Goal: Information Seeking & Learning: Learn about a topic

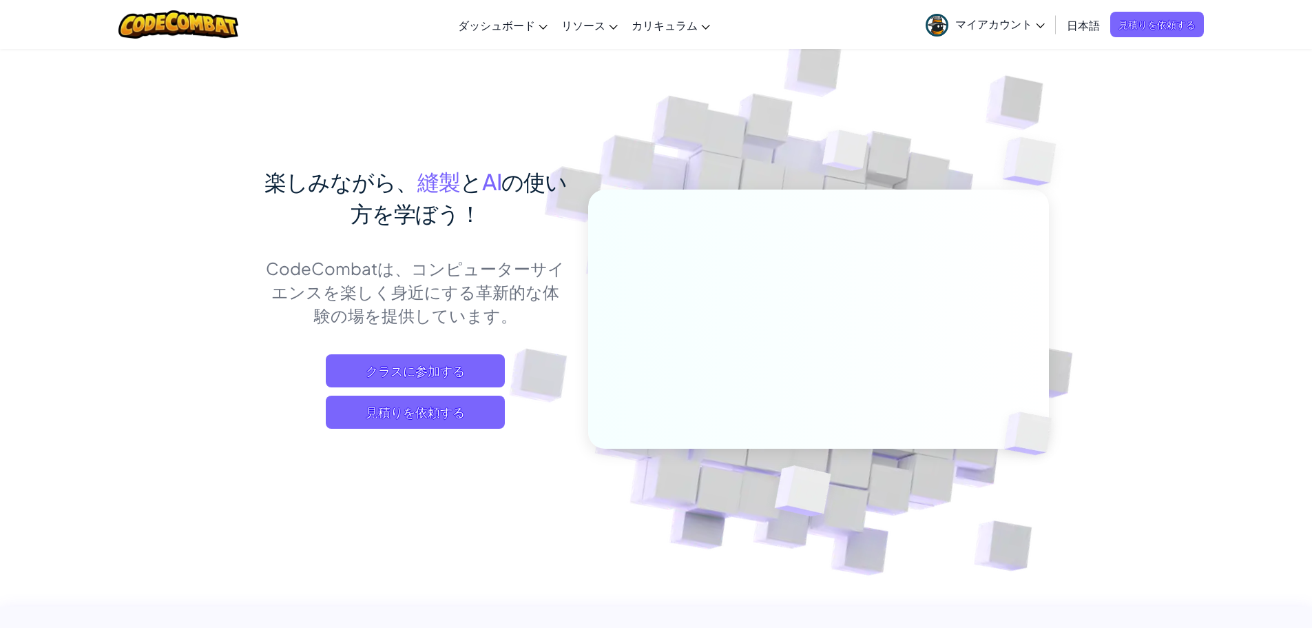
click at [996, 18] on font "マイアカウント" at bounding box center [994, 24] width 77 height 14
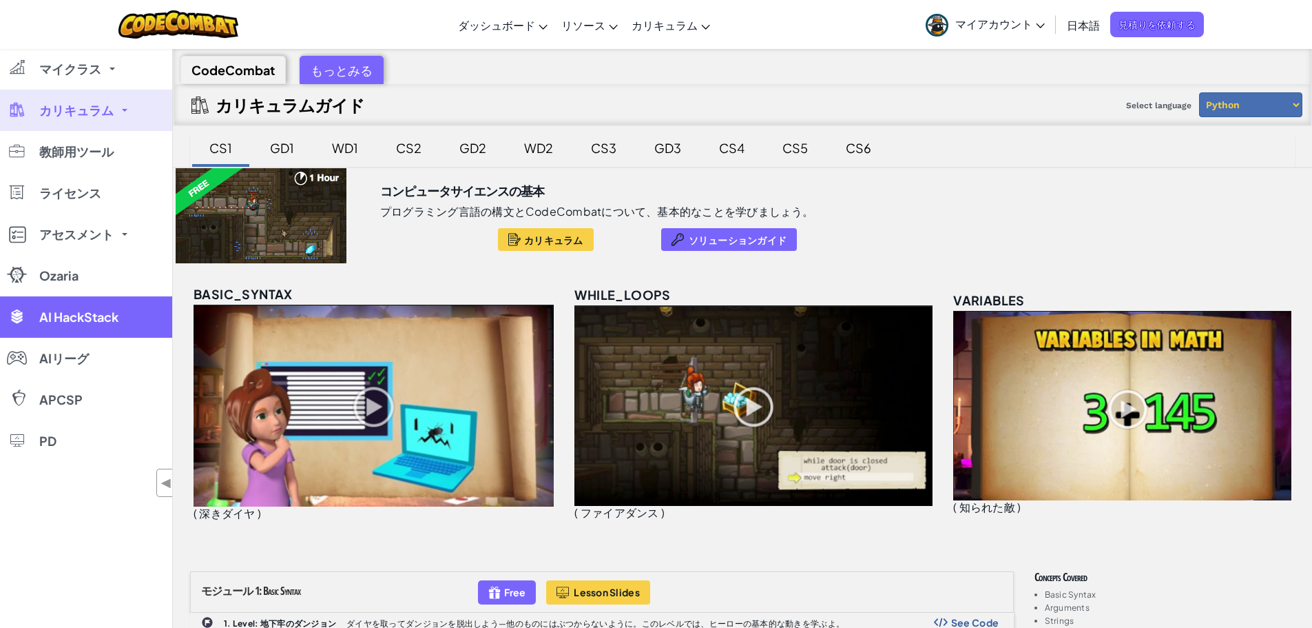
scroll to position [207, 0]
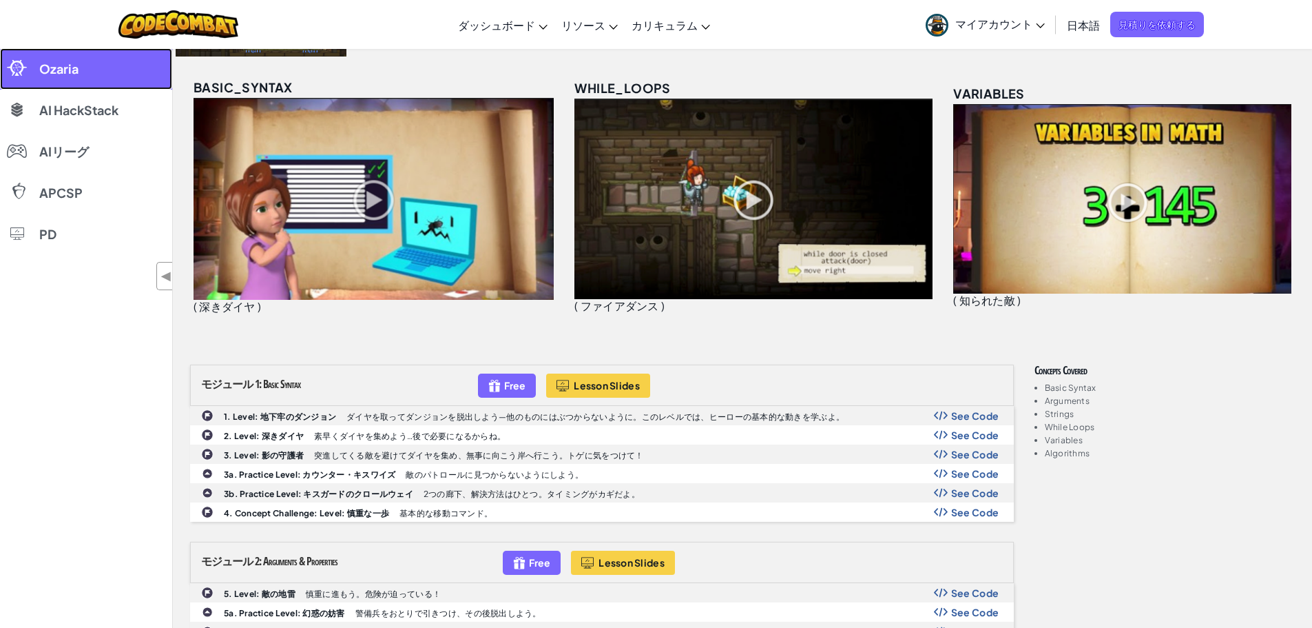
click at [56, 70] on span "Ozaria" at bounding box center [58, 69] width 39 height 12
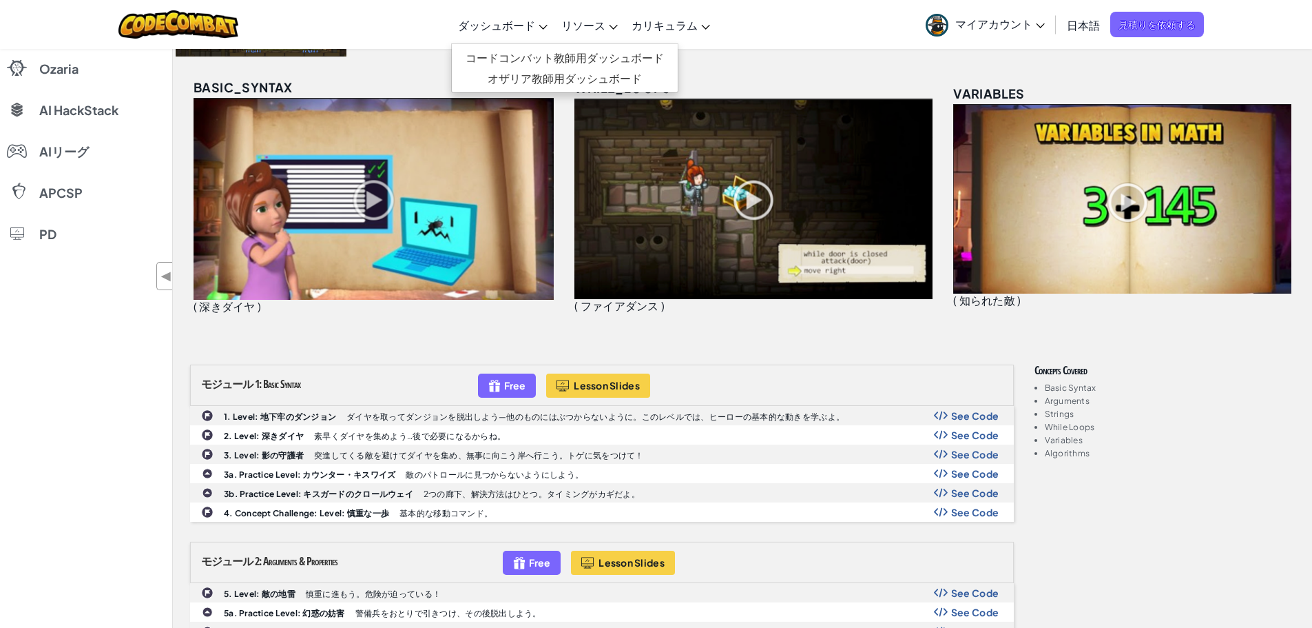
click at [519, 28] on span "ダッシュボード" at bounding box center [496, 25] width 77 height 14
click at [524, 54] on link "コードコンバット教師用ダッシュボード" at bounding box center [565, 58] width 226 height 21
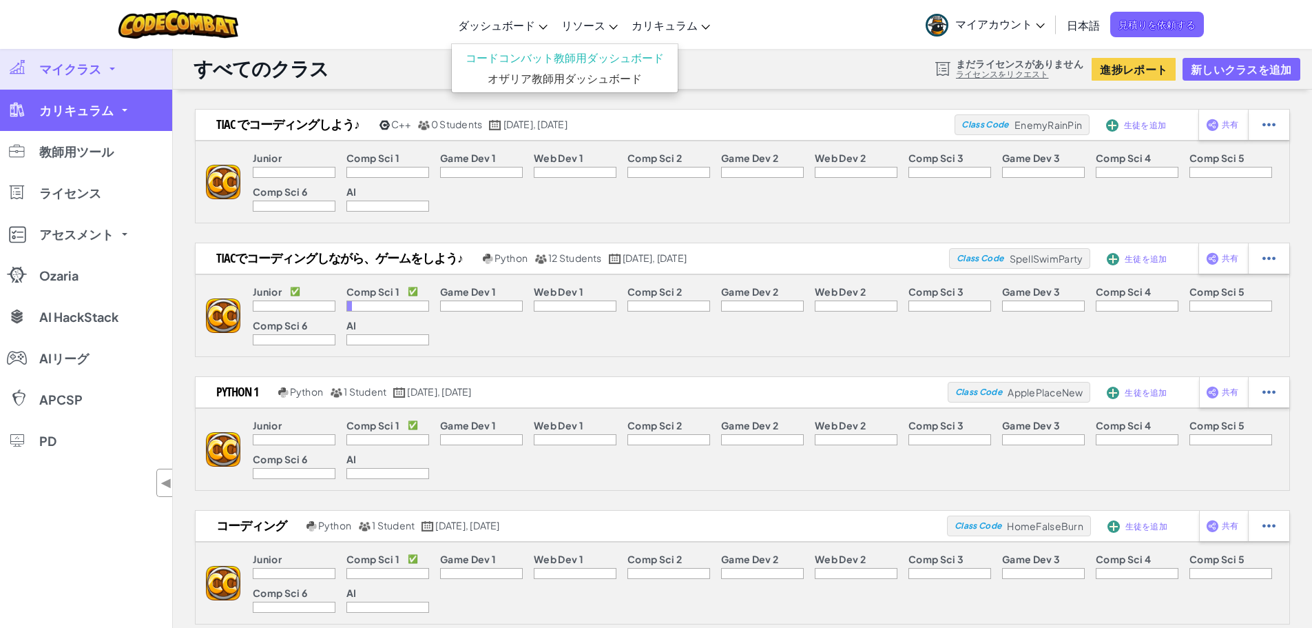
click at [52, 123] on link "カリキュラム" at bounding box center [86, 110] width 172 height 41
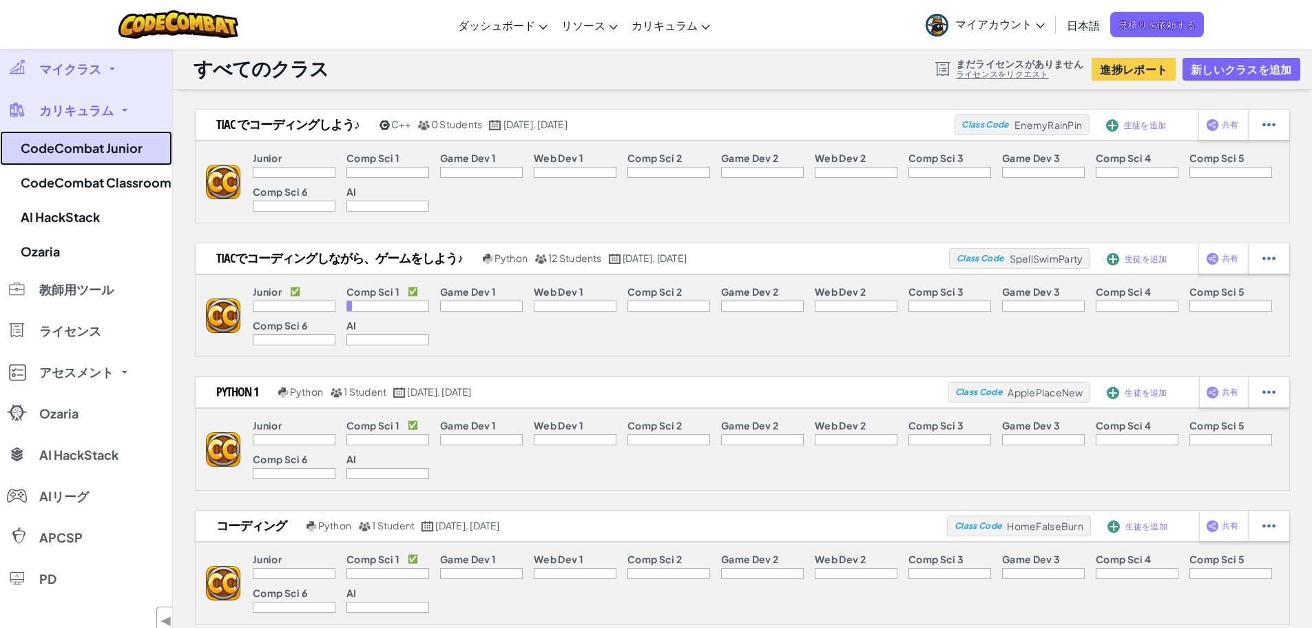
click at [68, 146] on link "CodeCombat Junior" at bounding box center [86, 148] width 172 height 34
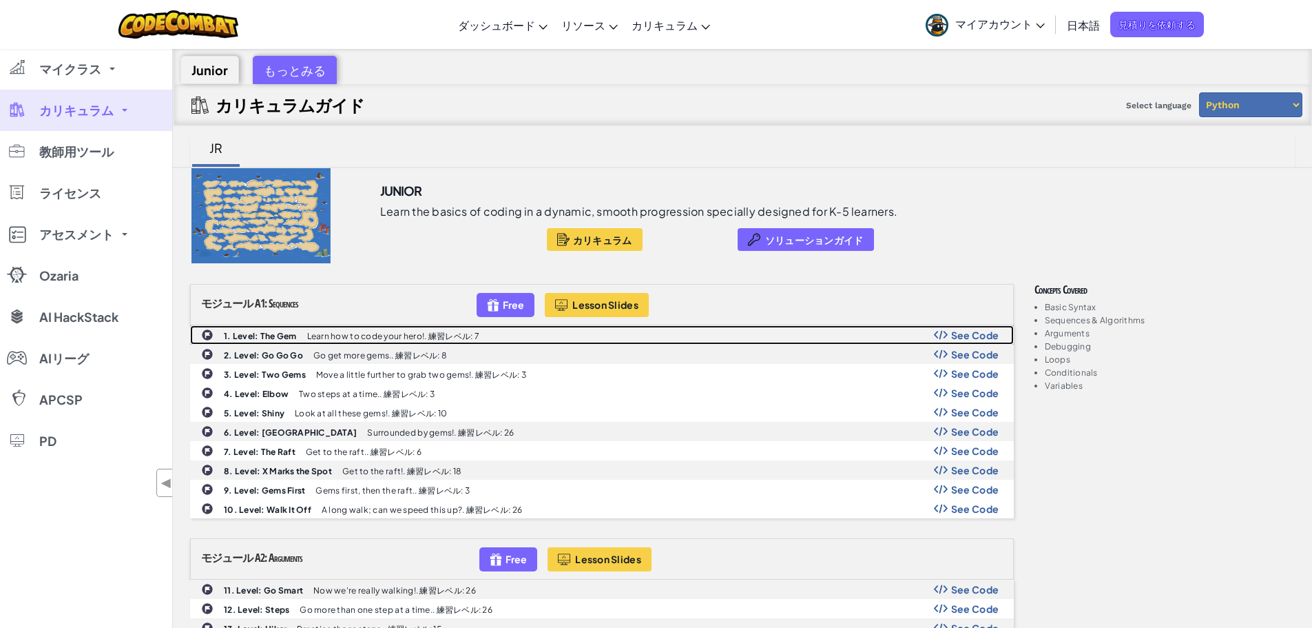
click at [414, 331] on p "Learn how to code your hero!. 練習レベル: 7" at bounding box center [393, 335] width 172 height 9
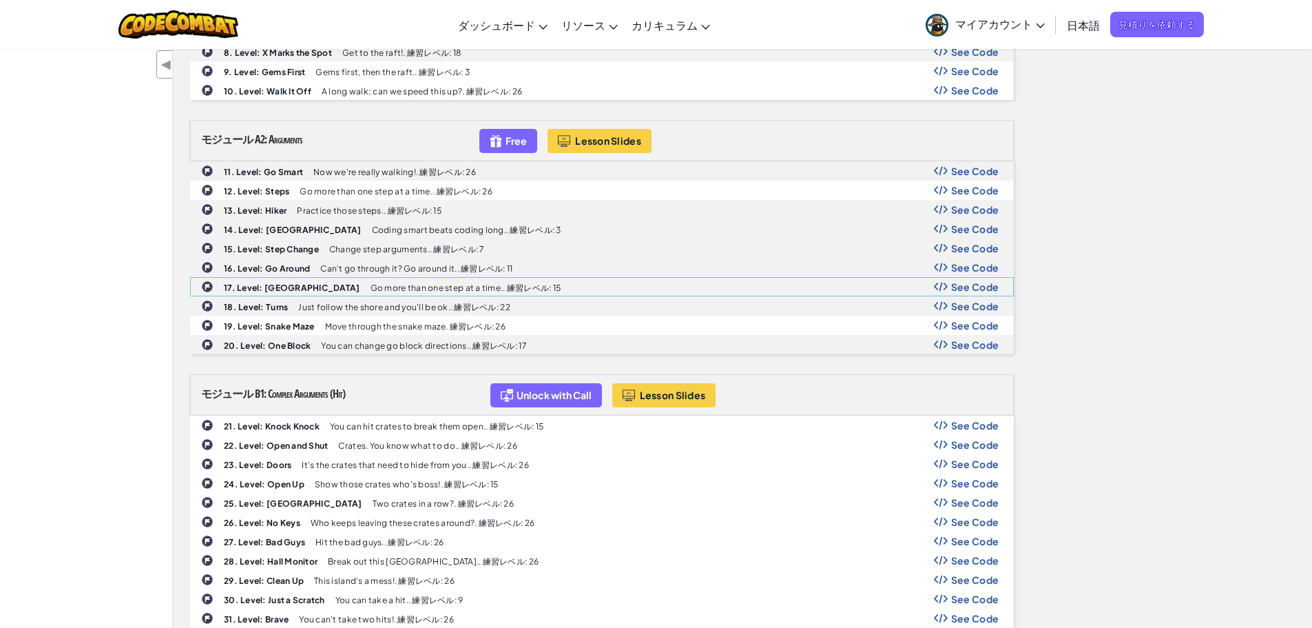
scroll to position [413, 0]
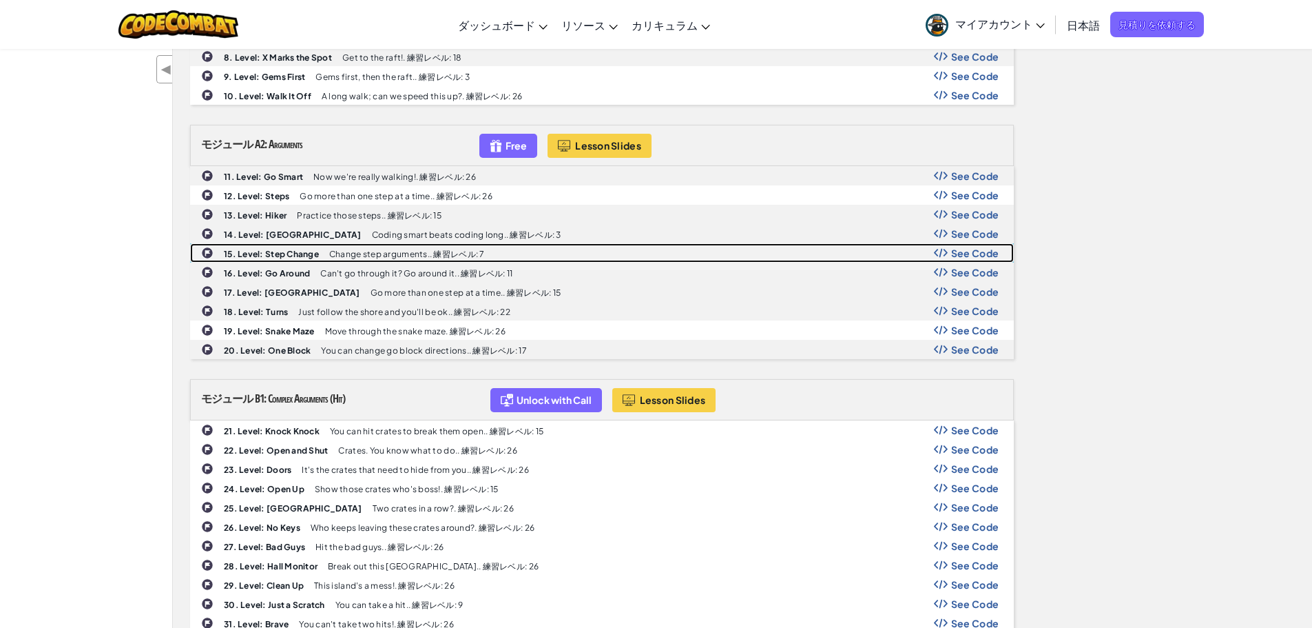
click at [394, 255] on p "Change step arguments.. 練習レベル: 7" at bounding box center [407, 253] width 156 height 9
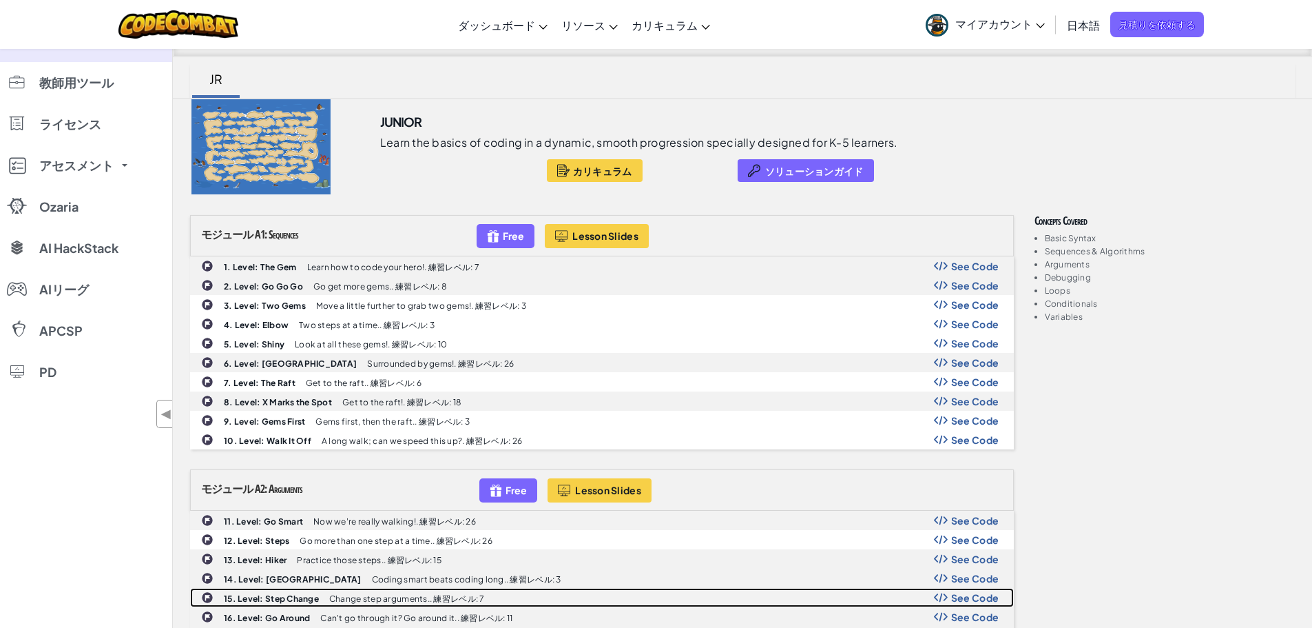
scroll to position [0, 0]
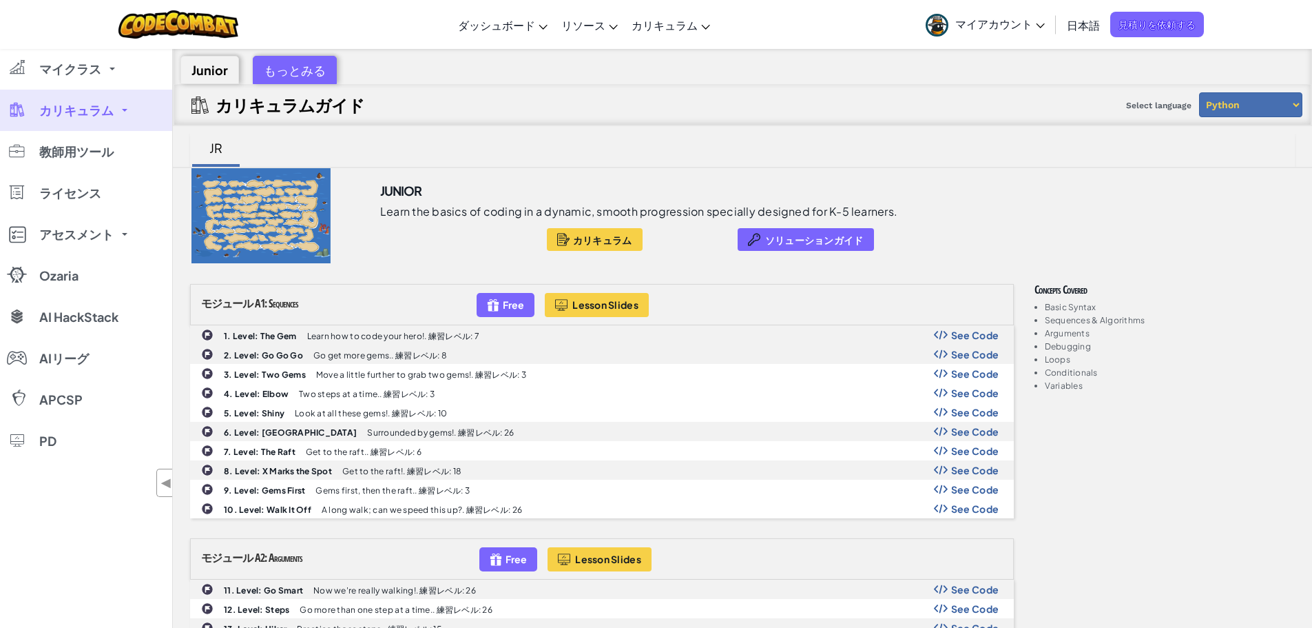
click at [125, 112] on link "カリキュラム" at bounding box center [86, 110] width 172 height 41
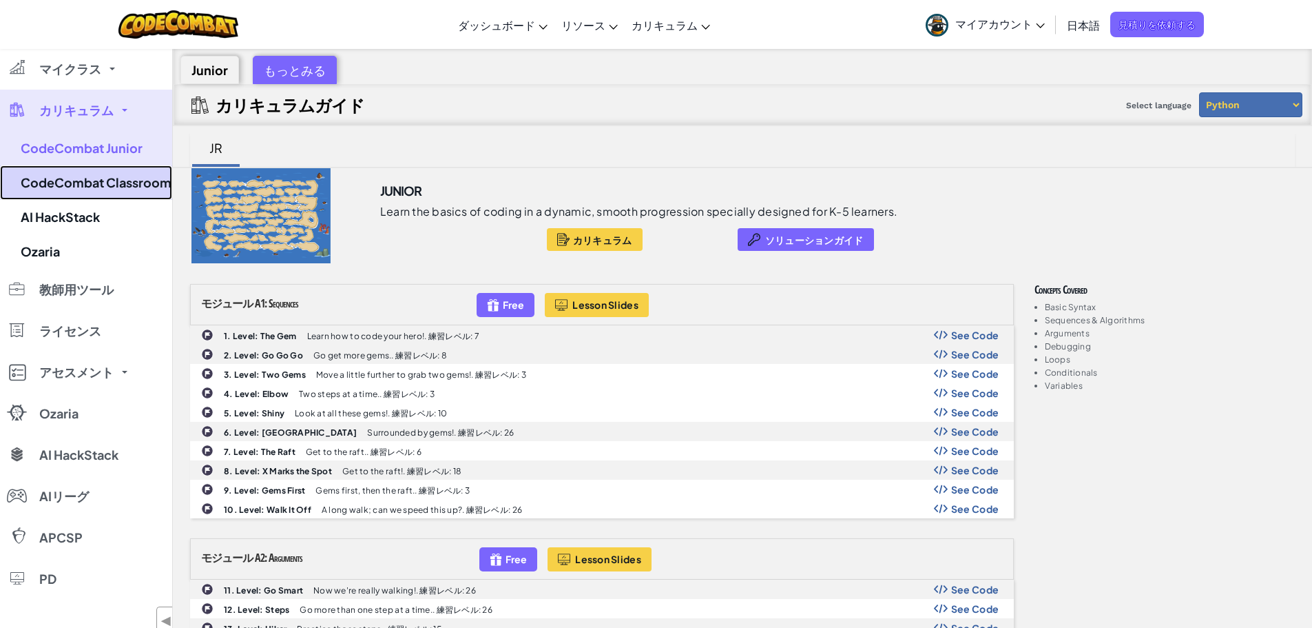
click at [136, 192] on link "CodeCombat Classroom" at bounding box center [86, 182] width 172 height 34
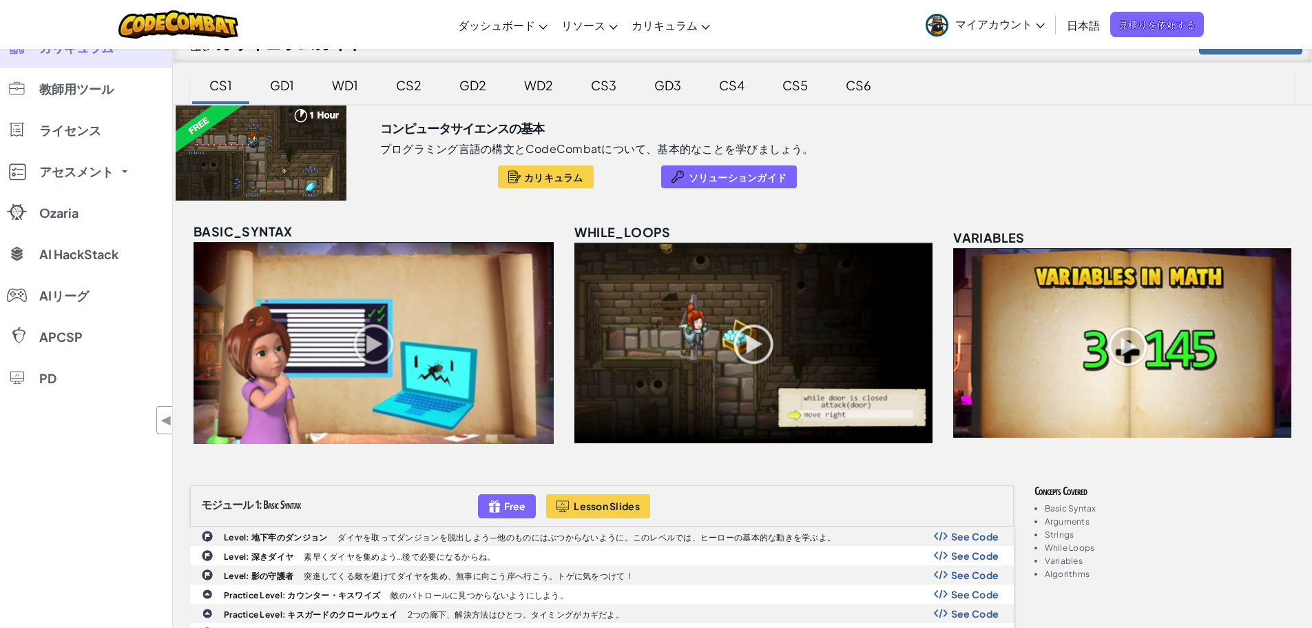
scroll to position [138, 0]
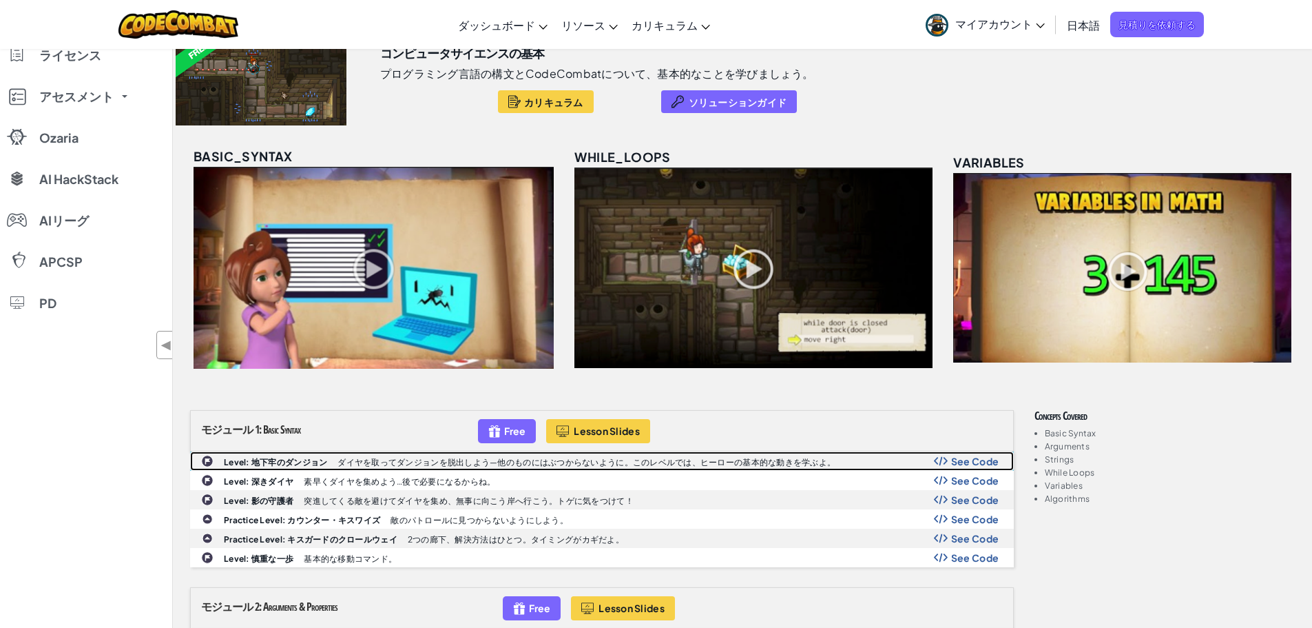
click at [299, 466] on b "Level: 地下牢のダンジョン" at bounding box center [275, 462] width 103 height 10
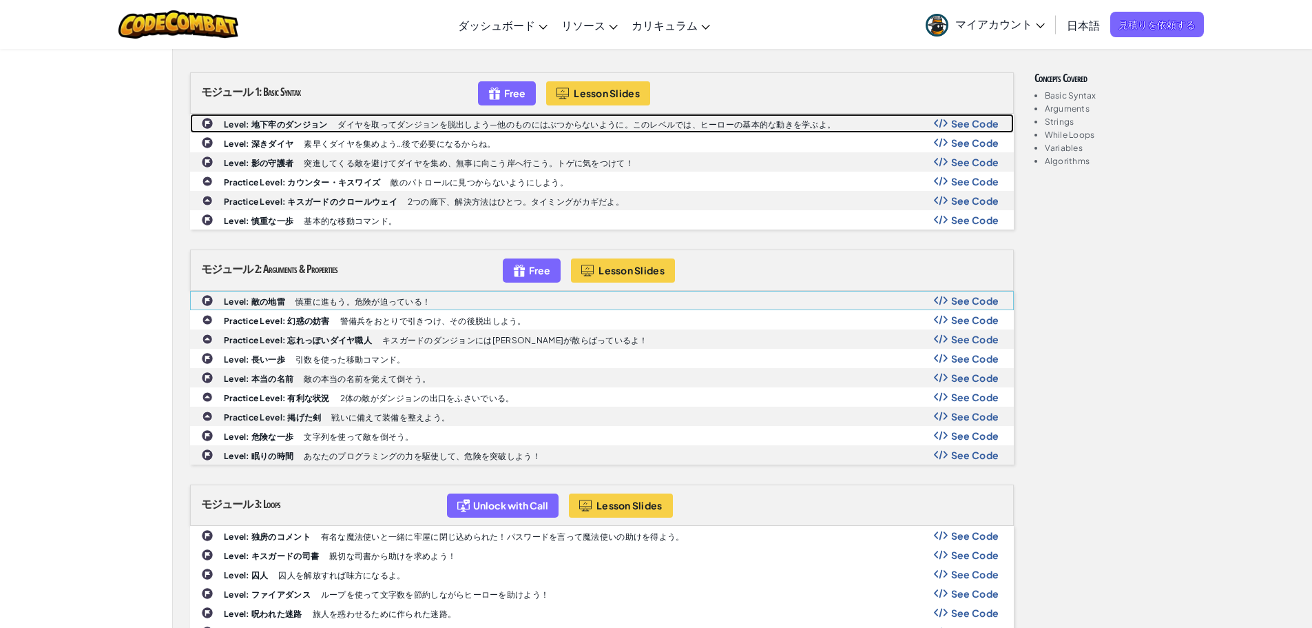
scroll to position [551, 0]
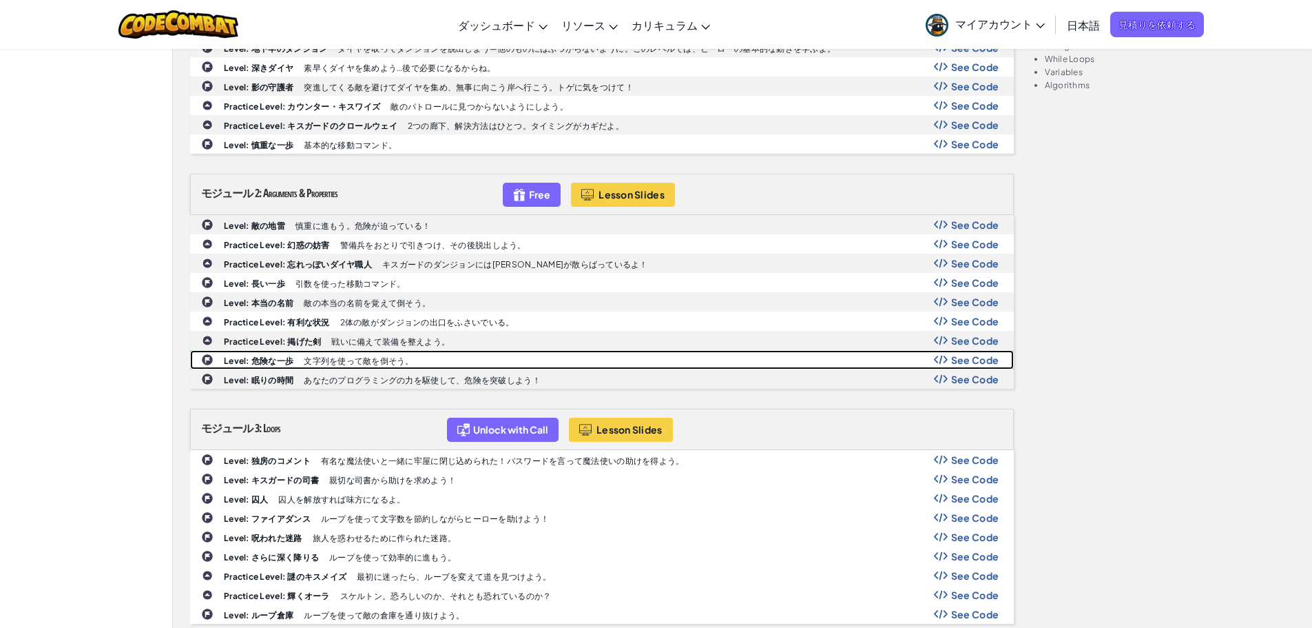
click at [307, 362] on p "文字列を使って敵を倒そう。" at bounding box center [359, 360] width 110 height 9
